Goal: Find specific page/section: Find specific page/section

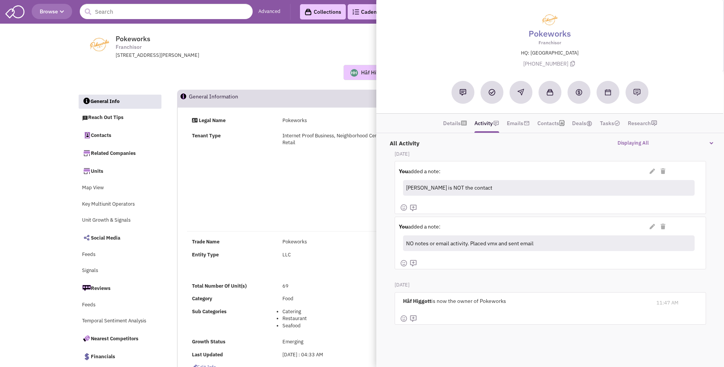
select select
click at [175, 14] on input "text" at bounding box center [166, 11] width 173 height 15
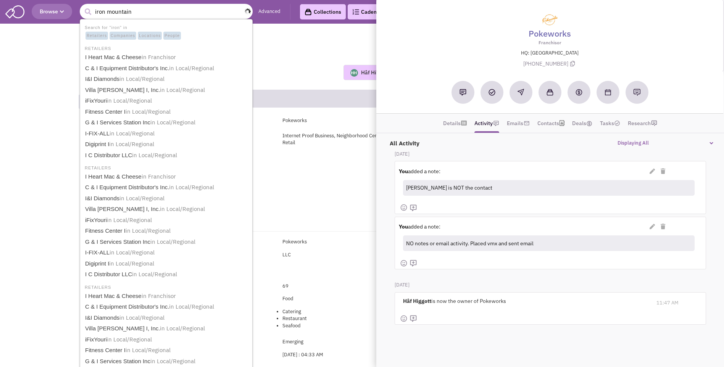
type input "iron mountain"
click at [82, 6] on button "submit" at bounding box center [87, 11] width 11 height 11
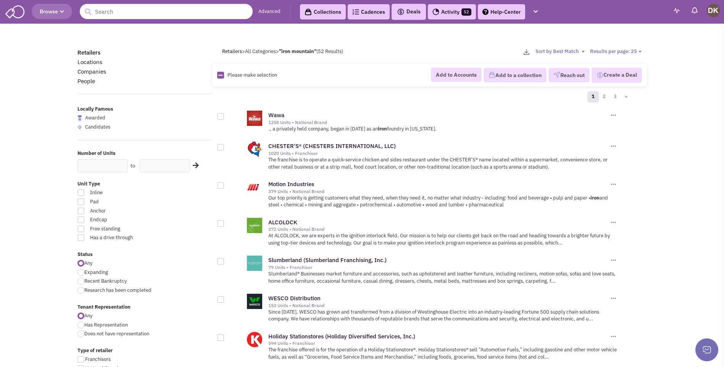
click at [347, 111] on div "Wawa 1258 Units • National Brand Add to Accounts Add to a Collection Reach out …" at bounding box center [442, 117] width 349 height 16
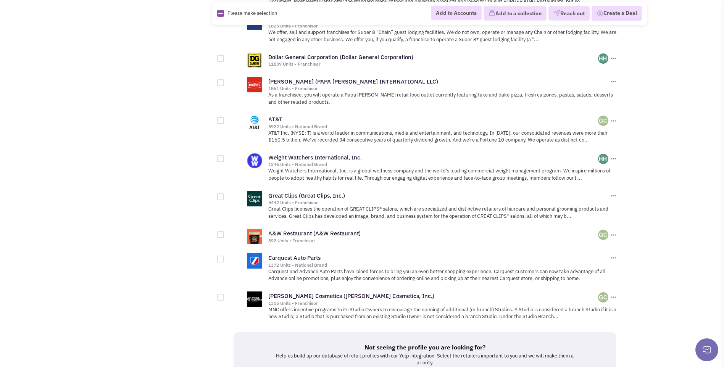
scroll to position [726, 0]
